Goal: Task Accomplishment & Management: Complete application form

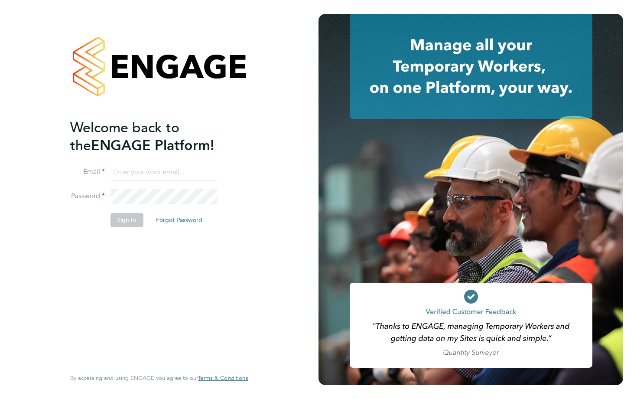
type input "[PERSON_NAME][EMAIL_ADDRESS][PERSON_NAME][DOMAIN_NAME]"
click at [132, 223] on button "Sign In" at bounding box center [126, 220] width 33 height 14
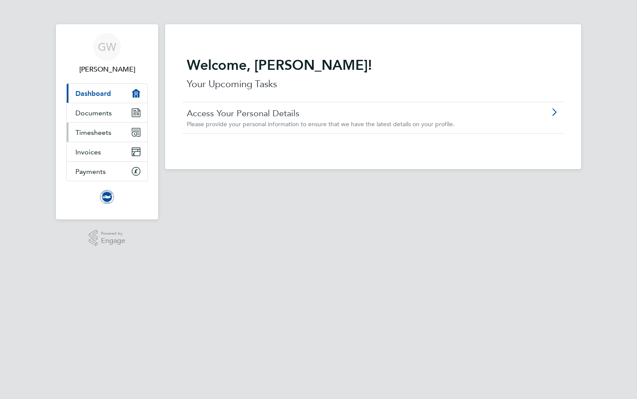
click at [108, 136] on link "Timesheets" at bounding box center [107, 132] width 81 height 19
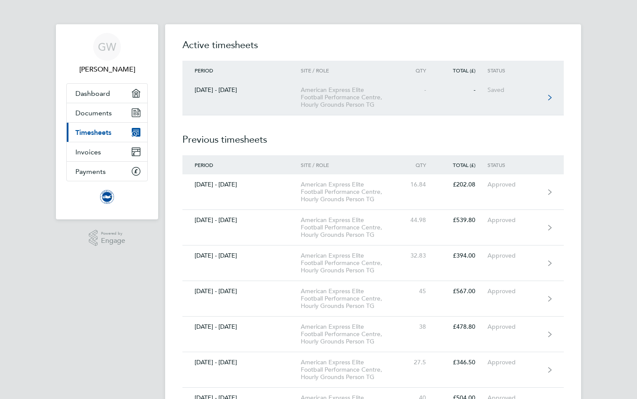
click at [420, 93] on div "-" at bounding box center [419, 89] width 38 height 7
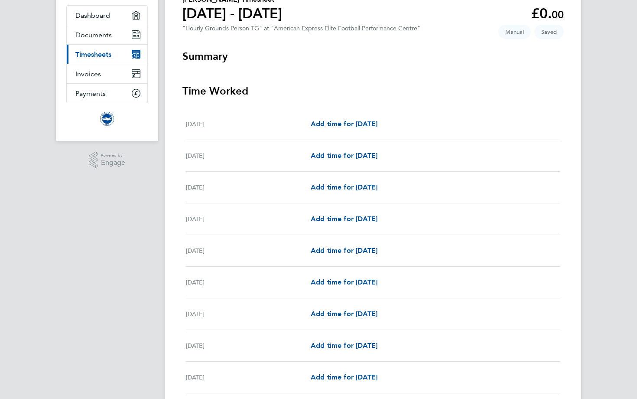
scroll to position [101, 0]
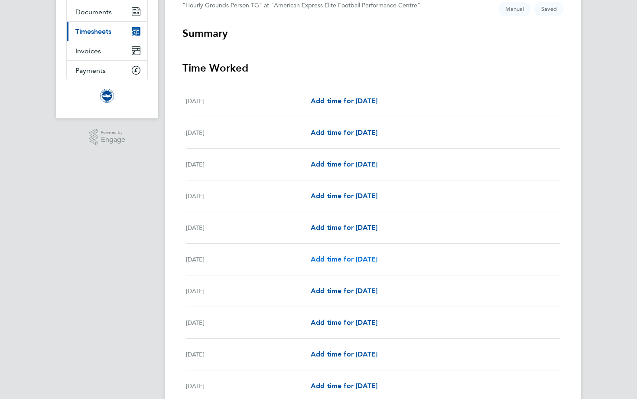
click at [333, 260] on span "Add time for [DATE]" at bounding box center [344, 259] width 67 height 8
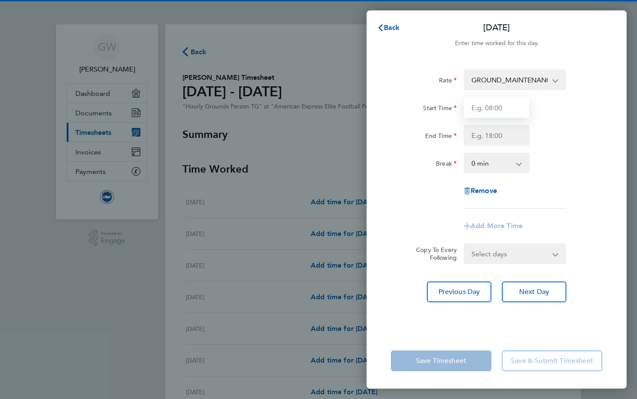
click at [500, 109] on input "Start Time" at bounding box center [497, 107] width 66 height 21
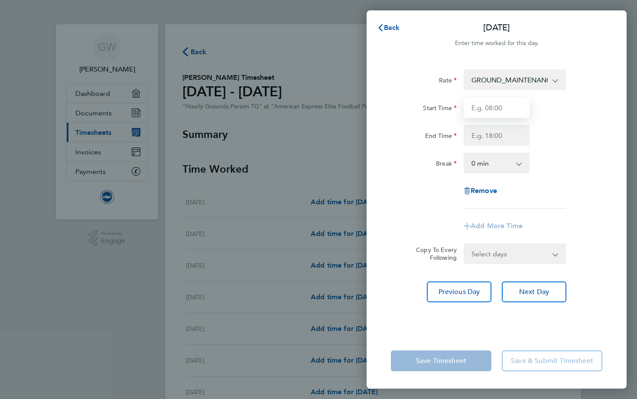
type input "07:30"
click at [501, 133] on input "End Time" at bounding box center [497, 135] width 66 height 21
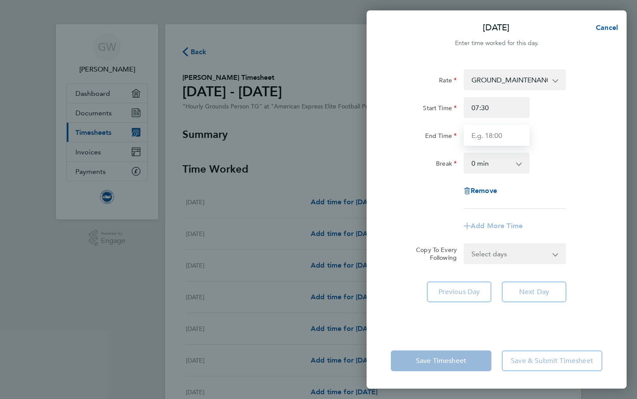
type input "12:30"
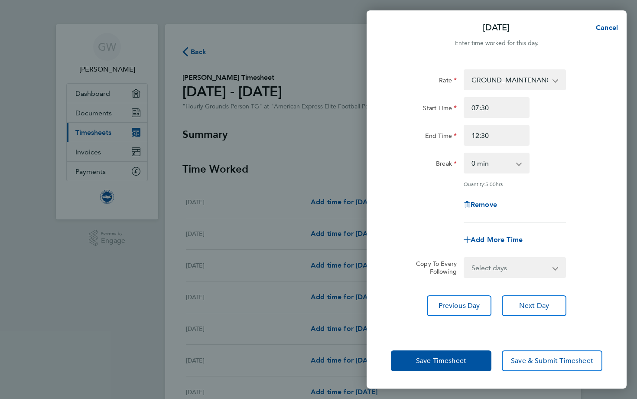
click at [477, 316] on div "Rate GROUND_MAINTENANCE_HOURS - 12.98 Start Time 07:30 End Time 12:30 Break 0 m…" at bounding box center [497, 196] width 260 height 274
click at [529, 298] on button "Next Day" at bounding box center [534, 305] width 65 height 21
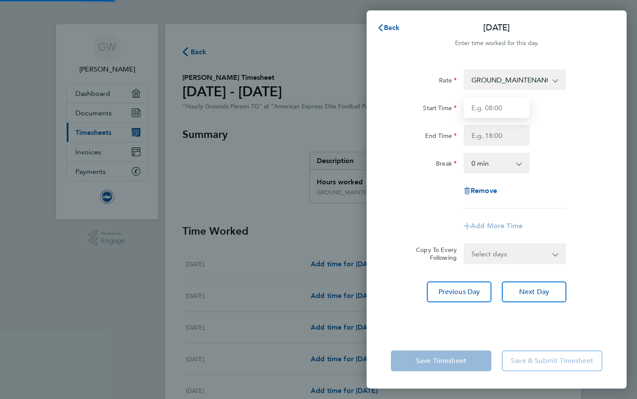
click at [490, 110] on input "Start Time" at bounding box center [497, 107] width 66 height 21
type input "07:30"
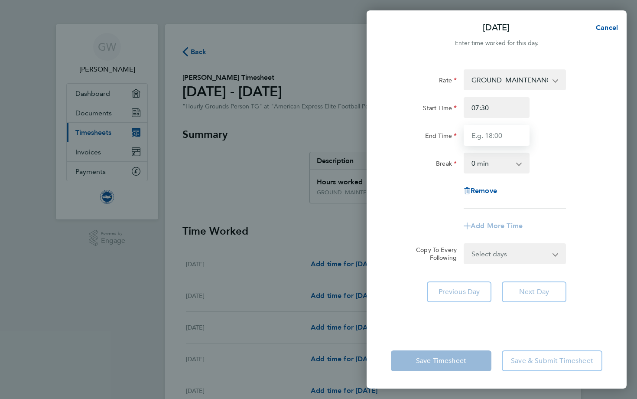
click at [501, 136] on input "End Time" at bounding box center [497, 135] width 66 height 21
type input "12:30"
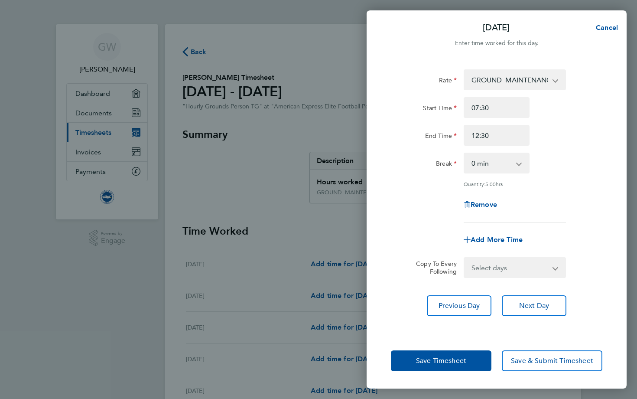
click at [415, 338] on div "Save Timesheet Save & Submit Timesheet" at bounding box center [497, 360] width 260 height 55
click at [420, 361] on span "Save Timesheet" at bounding box center [441, 360] width 50 height 9
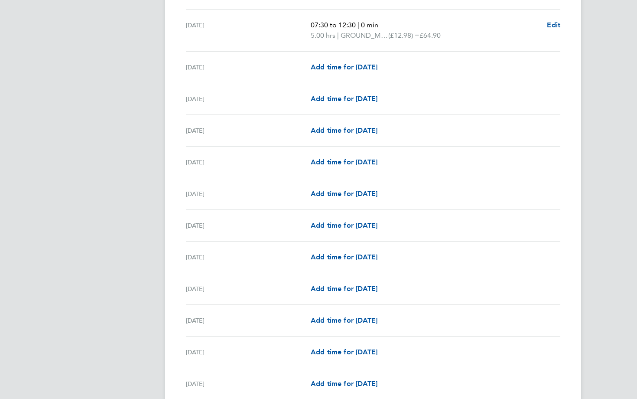
scroll to position [451, 0]
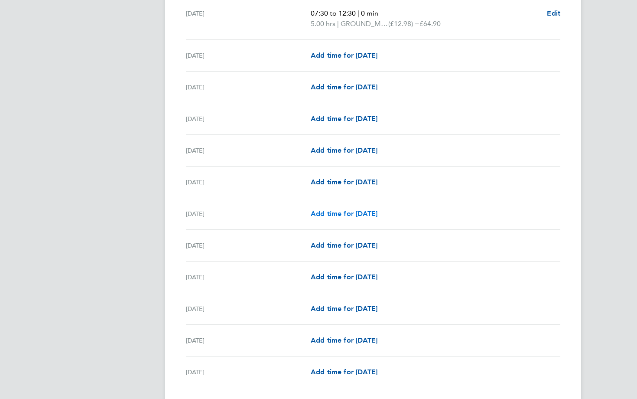
click at [353, 212] on span "Add time for [DATE]" at bounding box center [344, 213] width 67 height 8
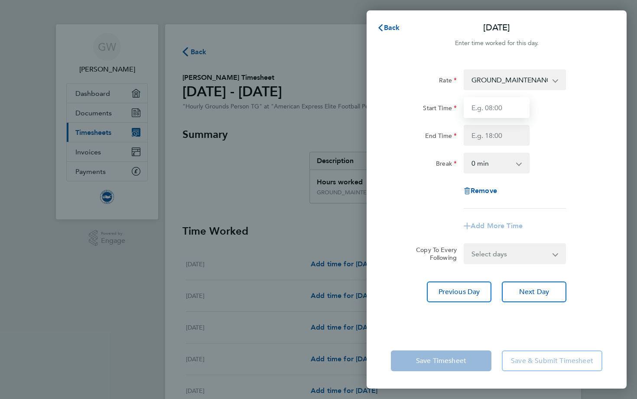
click at [494, 109] on input "Start Time" at bounding box center [497, 107] width 66 height 21
type input "07:30"
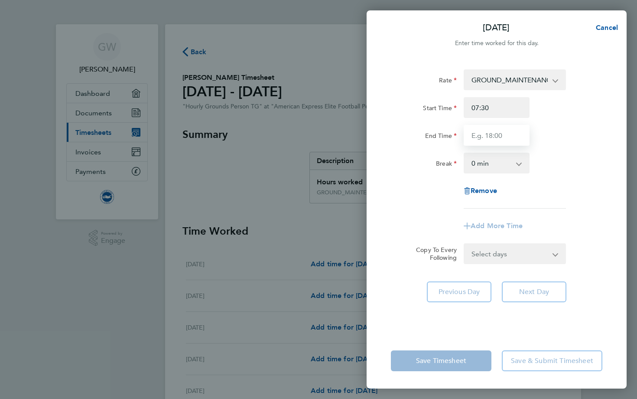
click at [502, 132] on input "End Time" at bounding box center [497, 135] width 66 height 21
type input "11:40"
click at [564, 188] on div "Rate GROUND_MAINTENANCE_HOURS - 12.98 Start Time 07:30 End Time 11:40 Break 0 m…" at bounding box center [497, 138] width 212 height 139
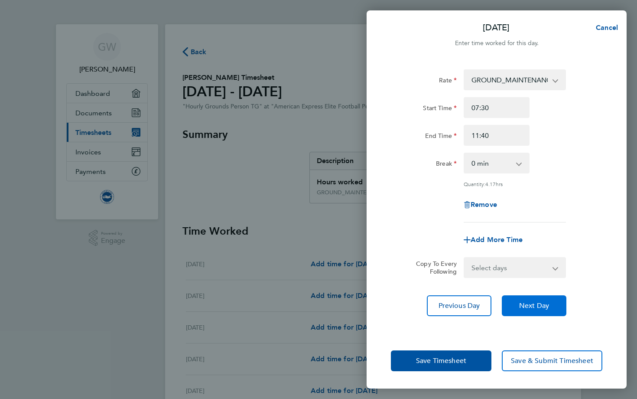
click at [532, 307] on span "Next Day" at bounding box center [534, 305] width 30 height 9
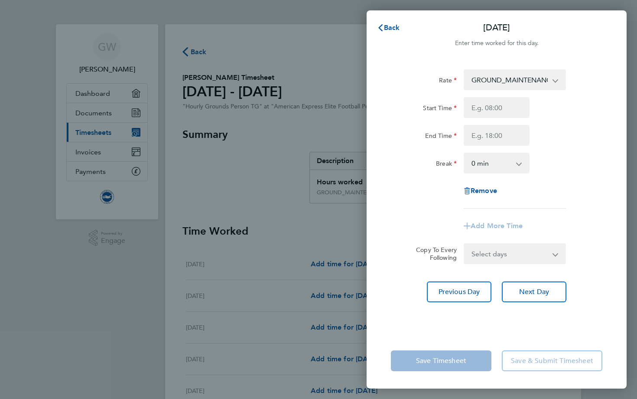
type input "07:30"
click at [495, 133] on input "End Time" at bounding box center [497, 135] width 66 height 21
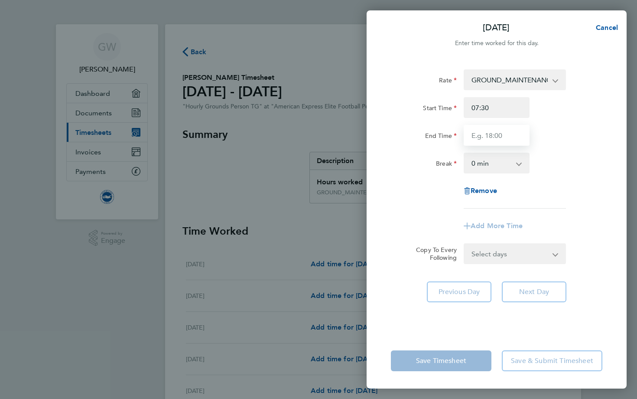
type input "12:30"
click at [564, 145] on div "End Time 12:30" at bounding box center [497, 135] width 219 height 21
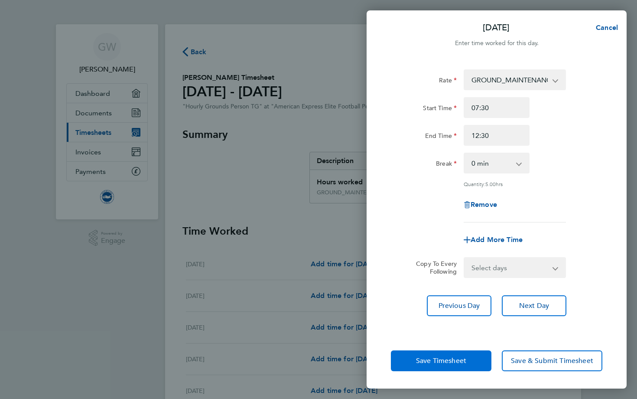
click at [449, 359] on span "Save Timesheet" at bounding box center [441, 360] width 50 height 9
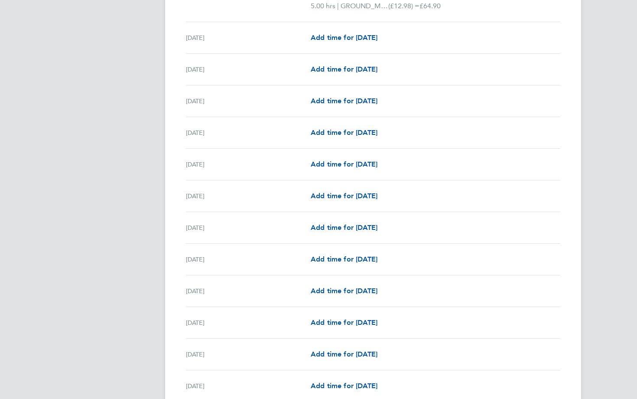
scroll to position [720, 0]
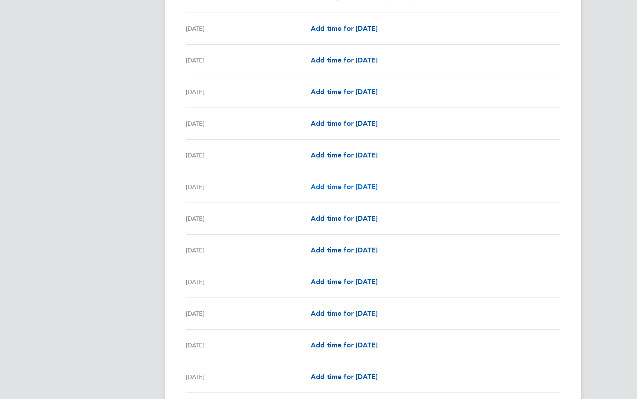
click at [326, 185] on span "Add time for [DATE]" at bounding box center [344, 187] width 67 height 8
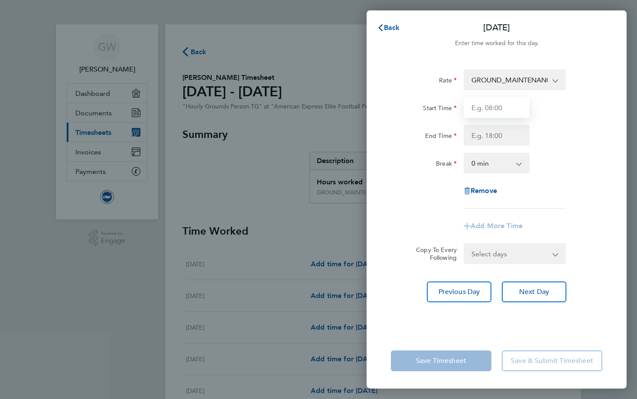
click at [483, 107] on input "Start Time" at bounding box center [497, 107] width 66 height 21
type input "07:30"
click at [496, 132] on input "End Time" at bounding box center [497, 135] width 66 height 21
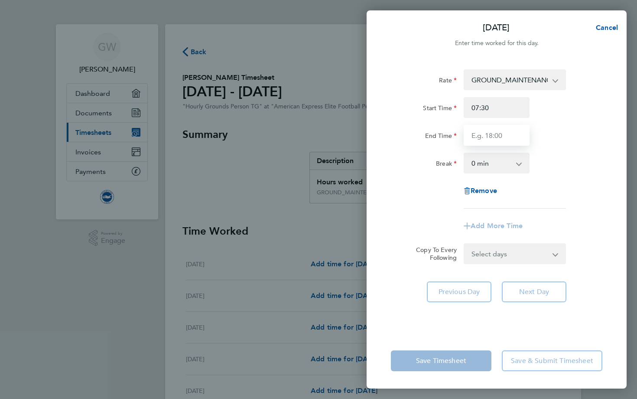
type input "12:00"
click at [581, 282] on div "Rate GROUND_MAINTENANCE_HOURS - 12.98 Start Time 07:30 End Time 12:00 Break 0 m…" at bounding box center [497, 196] width 260 height 274
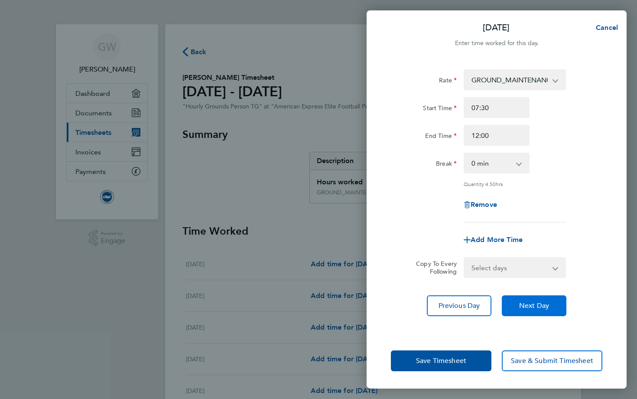
click at [548, 301] on span "Next Day" at bounding box center [534, 305] width 30 height 9
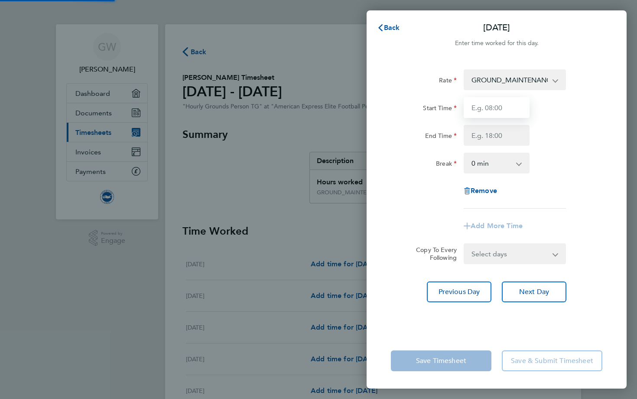
click at [493, 111] on input "Start Time" at bounding box center [497, 107] width 66 height 21
type input "07:30"
click at [499, 133] on input "End Time" at bounding box center [497, 135] width 66 height 21
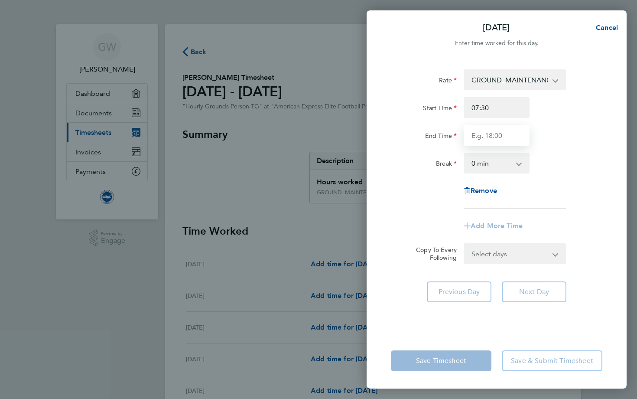
type input "12:30"
click at [424, 333] on div "Save Timesheet Save & Submit Timesheet" at bounding box center [497, 360] width 260 height 55
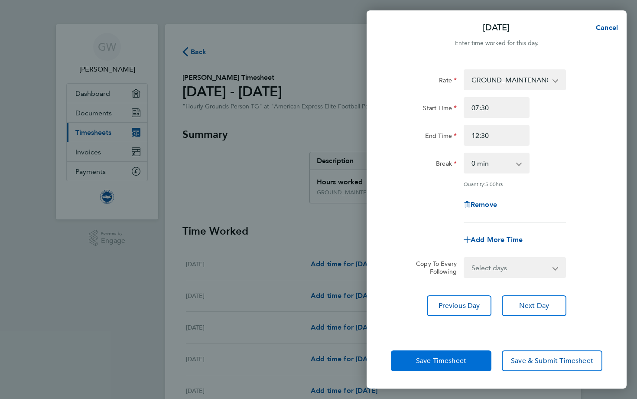
click at [425, 359] on span "Save Timesheet" at bounding box center [441, 360] width 50 height 9
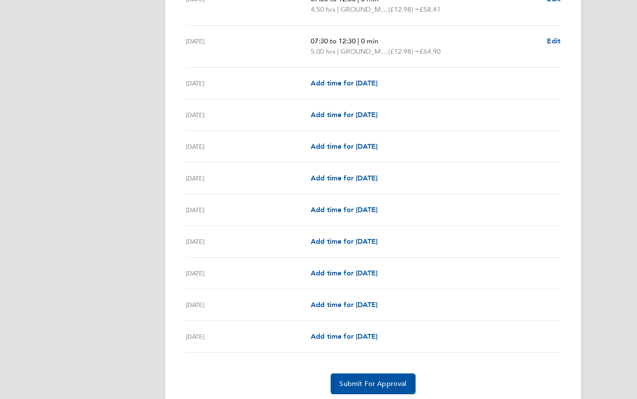
scroll to position [938, 0]
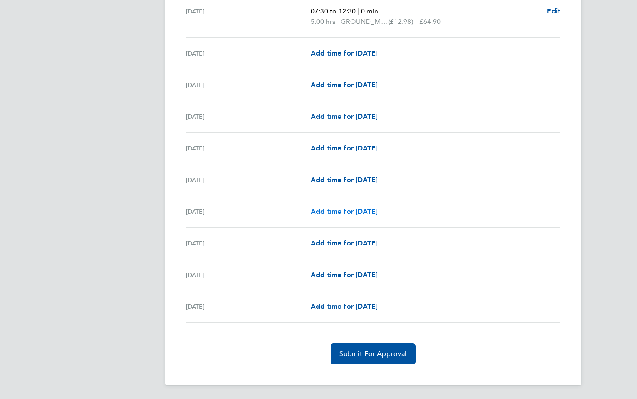
click at [354, 208] on span "Add time for [DATE]" at bounding box center [344, 211] width 67 height 8
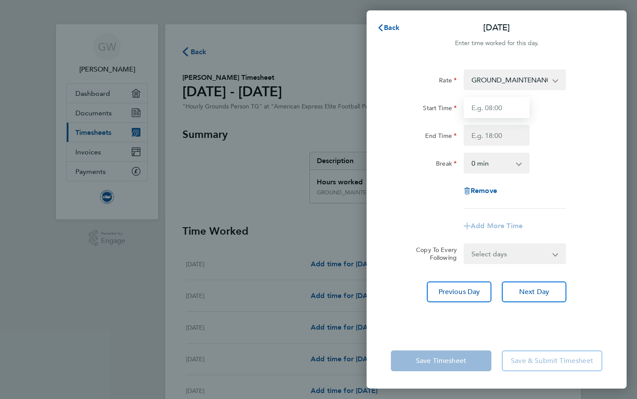
click at [498, 102] on input "Start Time" at bounding box center [497, 107] width 66 height 21
type input "07:30"
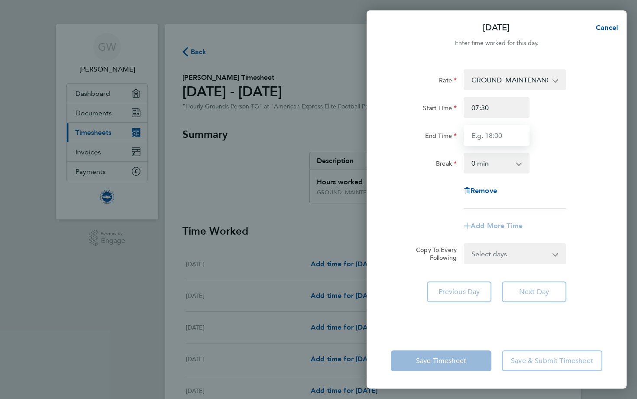
click at [499, 137] on input "End Time" at bounding box center [497, 135] width 66 height 21
type input "12:30"
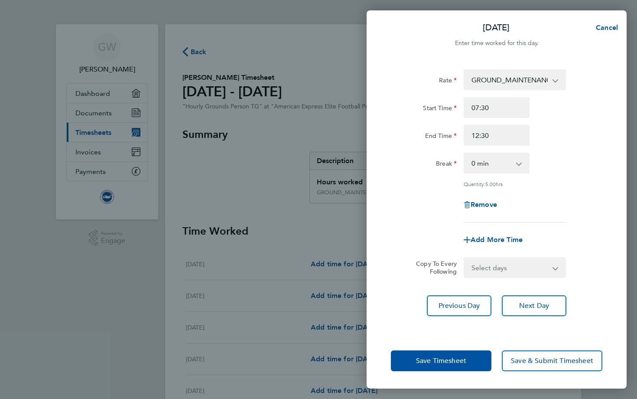
click at [558, 179] on div "Rate GROUND_MAINTENANCE_HOURS - 12.98 Start Time 07:30 End Time 12:30 Break 0 m…" at bounding box center [497, 145] width 212 height 153
click at [536, 300] on button "Next Day" at bounding box center [534, 305] width 65 height 21
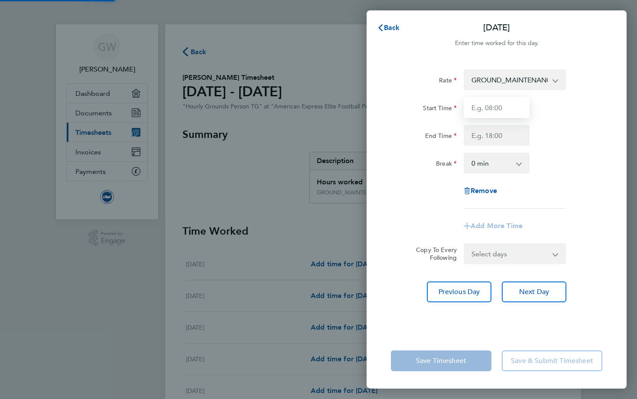
click at [499, 110] on input "Start Time" at bounding box center [497, 107] width 66 height 21
type input "07:30"
click at [505, 135] on input "End Time" at bounding box center [497, 135] width 66 height 21
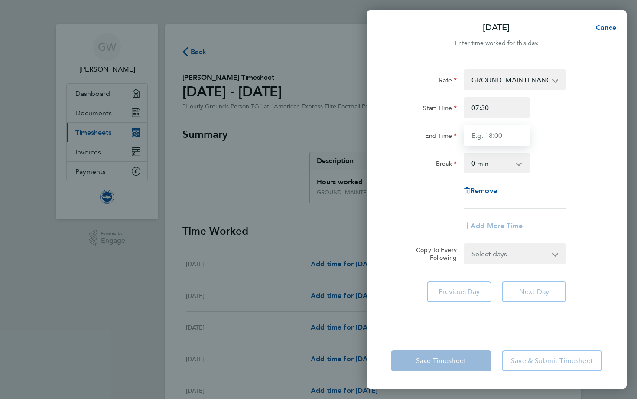
type input "12:30"
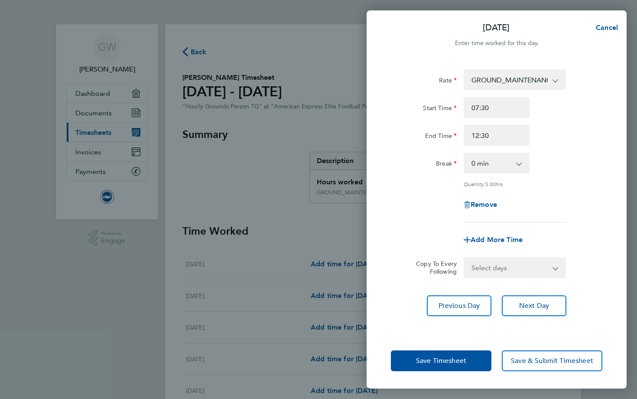
click at [557, 162] on div "Break 0 min 15 min 30 min 45 min 60 min 75 min 90 min" at bounding box center [497, 163] width 219 height 21
click at [456, 359] on span "Save Timesheet" at bounding box center [441, 360] width 50 height 9
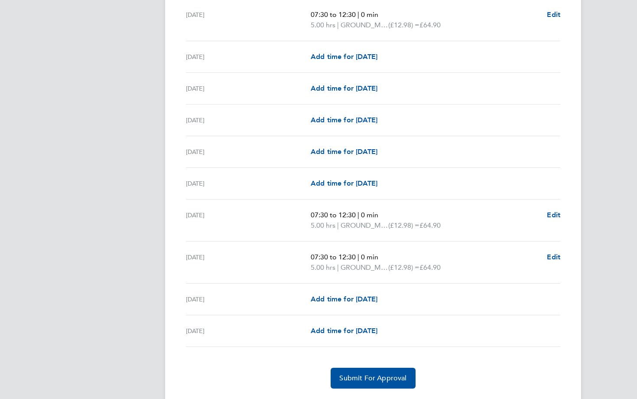
scroll to position [959, 0]
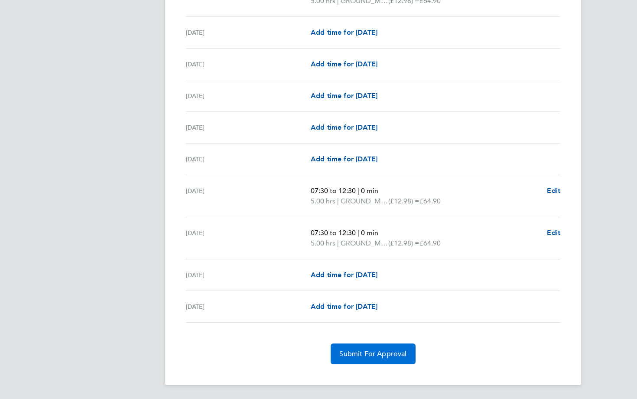
click at [374, 349] on span "Submit For Approval" at bounding box center [372, 353] width 67 height 9
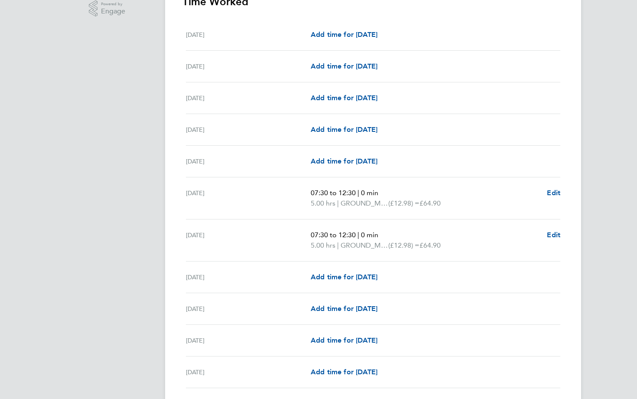
scroll to position [0, 0]
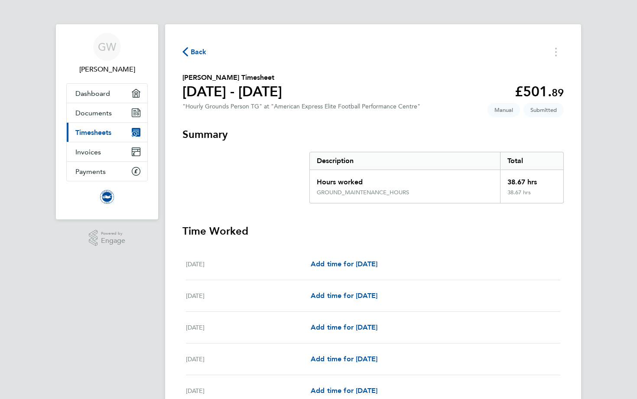
click at [196, 48] on span "Back" at bounding box center [199, 52] width 16 height 10
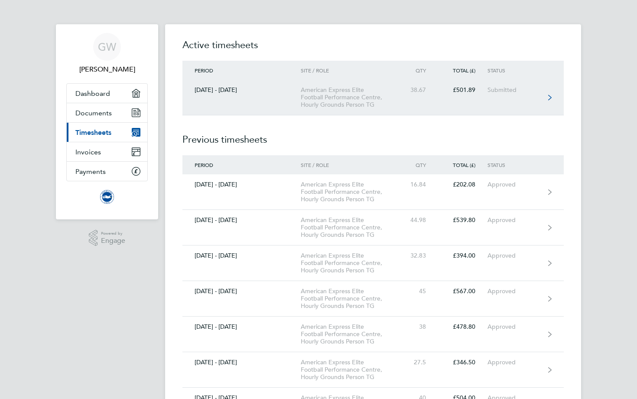
click at [419, 104] on link "[DATE] - [DATE] American Express Elite Football Performance Centre, Hourly Grou…" at bounding box center [374, 98] width 382 height 36
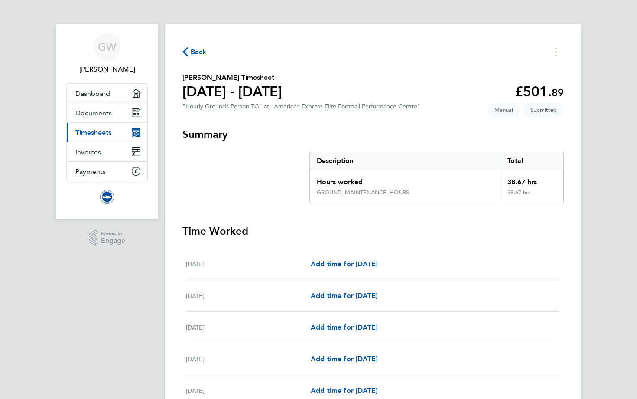
click at [195, 48] on span "Back" at bounding box center [199, 52] width 16 height 10
